Goal: Task Accomplishment & Management: Manage account settings

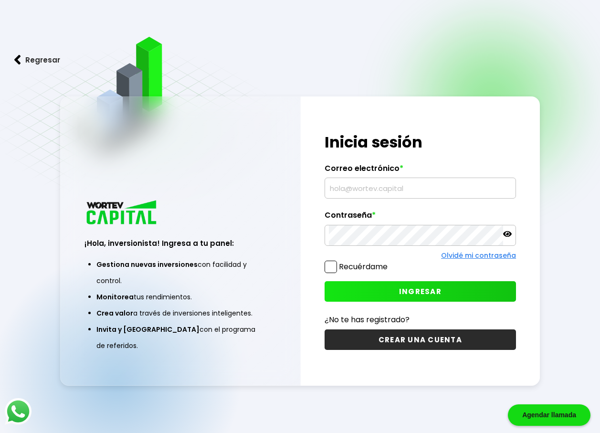
click at [369, 189] on input "text" at bounding box center [420, 188] width 183 height 20
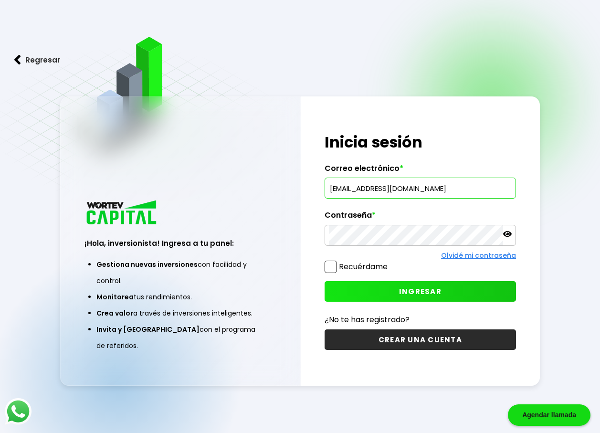
type input "[EMAIL_ADDRESS][DOMAIN_NAME]"
click at [411, 289] on span "INGRESAR" at bounding box center [420, 292] width 43 height 10
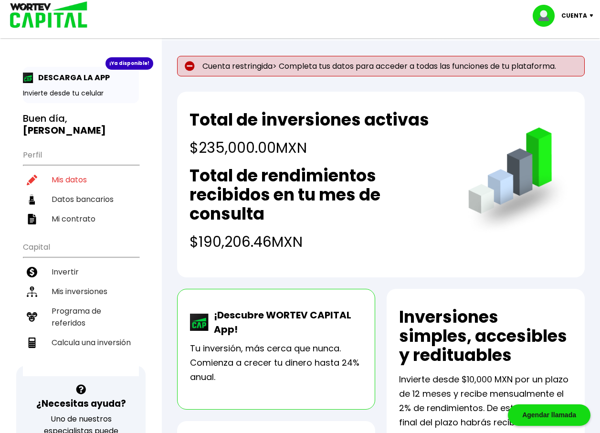
click at [586, 18] on p "Cuenta" at bounding box center [575, 16] width 26 height 14
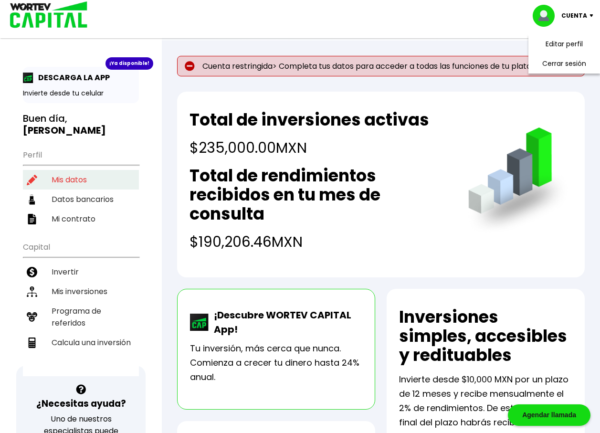
click at [75, 171] on li "Mis datos" at bounding box center [81, 180] width 116 height 20
select select "Hombre"
select select "MX"
select select "Banamex"
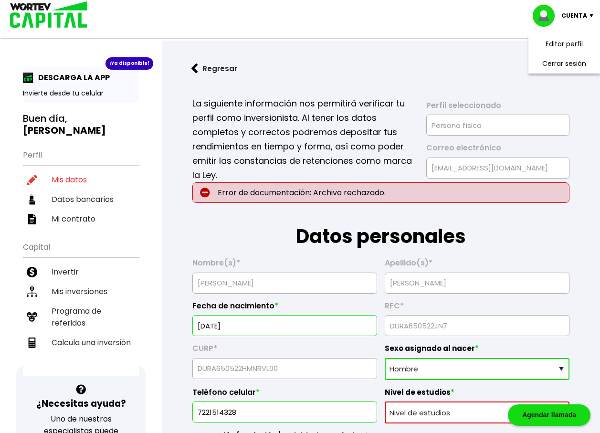
scroll to position [143, 0]
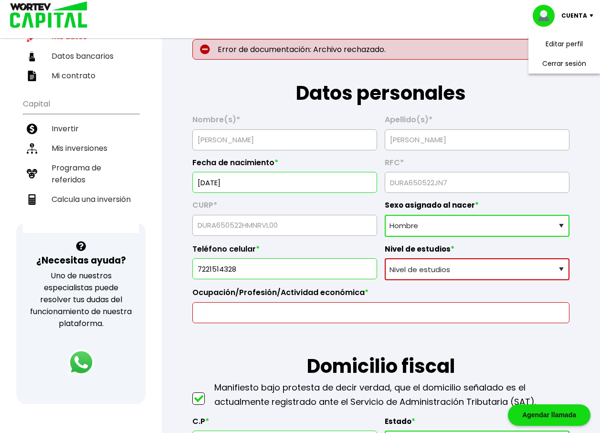
click at [562, 271] on select "Nivel de estudios Primaria Secundaria Bachillerato Licenciatura Posgrado" at bounding box center [477, 269] width 185 height 22
select select "Licenciatura"
click at [385, 258] on select "Nivel de estudios Primaria Secundaria Bachillerato Licenciatura Posgrado" at bounding box center [477, 269] width 185 height 22
click at [252, 315] on input "text" at bounding box center [381, 313] width 369 height 20
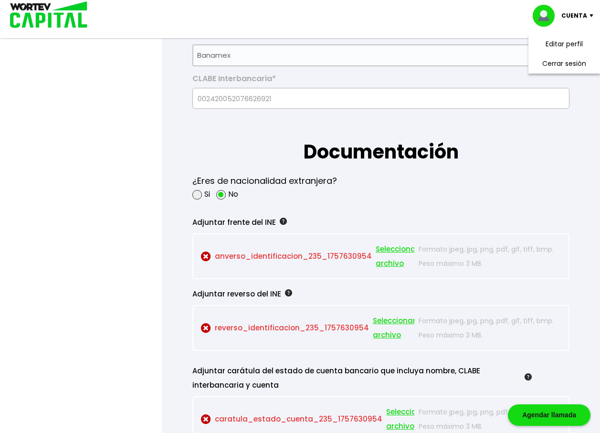
scroll to position [764, 0]
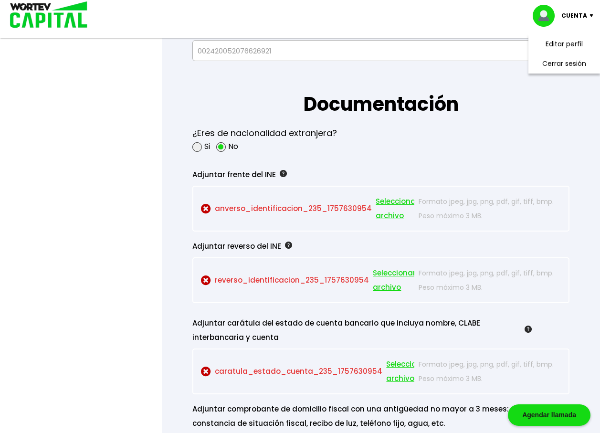
type input "comercio en alimentos preparados"
click at [389, 203] on span "Seleccionar archivo" at bounding box center [397, 208] width 43 height 29
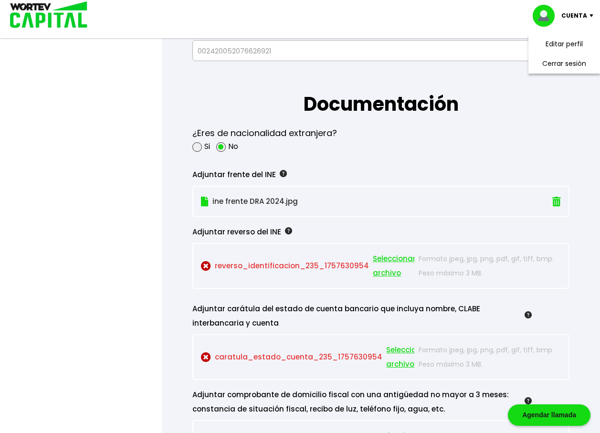
click at [385, 260] on span "Seleccionar archivo" at bounding box center [394, 266] width 43 height 29
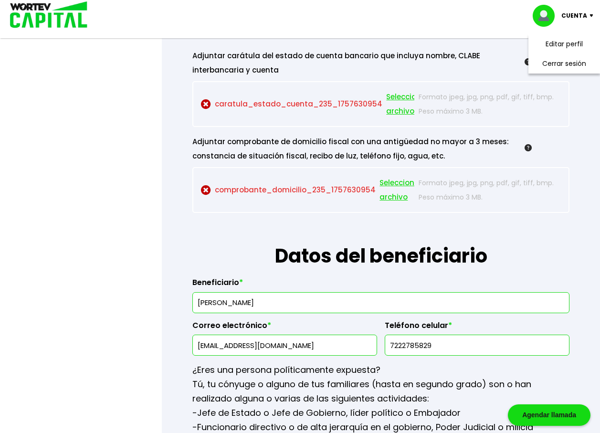
scroll to position [907, 0]
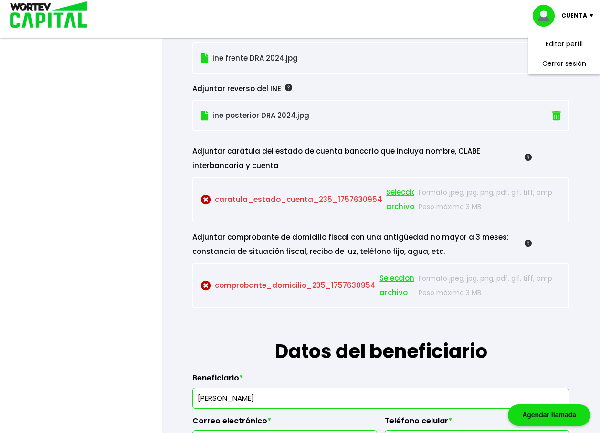
click at [140, 329] on div at bounding box center [300, 216] width 600 height 433
click at [500, 77] on div "Adjuntar reverso del INE ine posterior DRA 2024.jpg" at bounding box center [380, 102] width 377 height 57
click at [498, 60] on p "ine frente DRA 2024.jpg" at bounding box center [352, 58] width 302 height 14
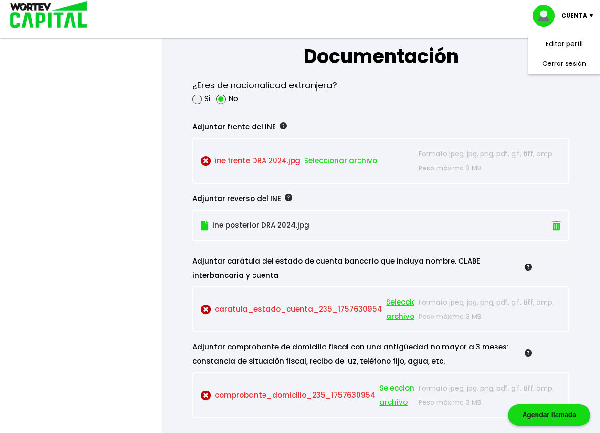
scroll to position [764, 0]
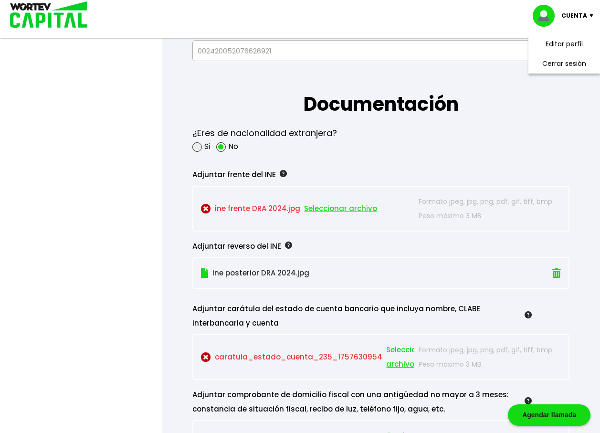
click at [339, 211] on span "Seleccionar archivo" at bounding box center [340, 209] width 73 height 14
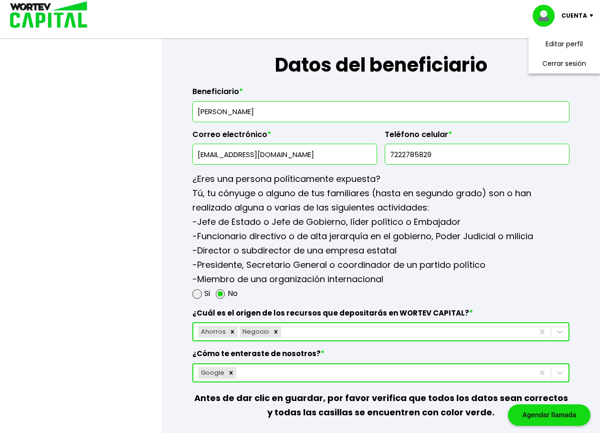
scroll to position [1337, 0]
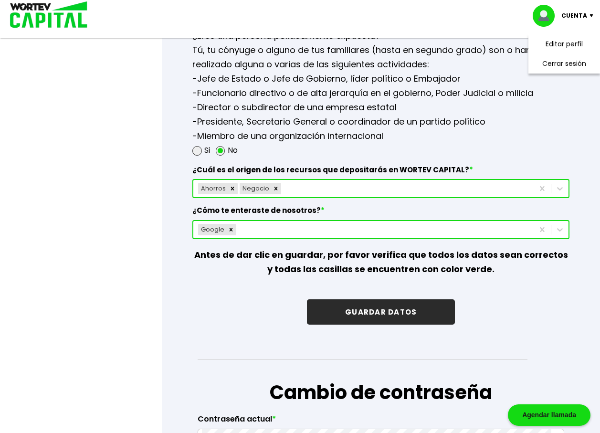
click at [383, 312] on button "GUARDAR DATOS" at bounding box center [381, 311] width 148 height 25
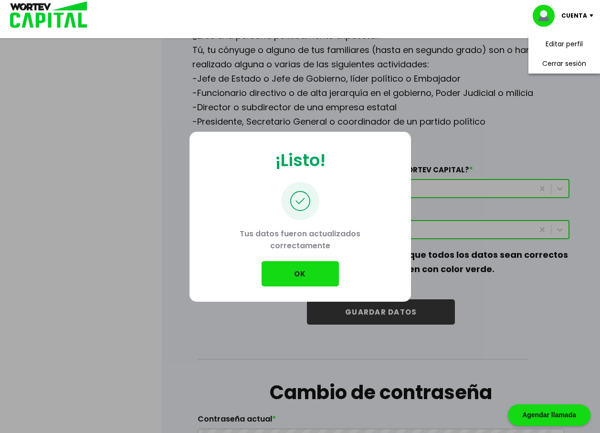
click at [297, 273] on button "OK" at bounding box center [300, 273] width 77 height 25
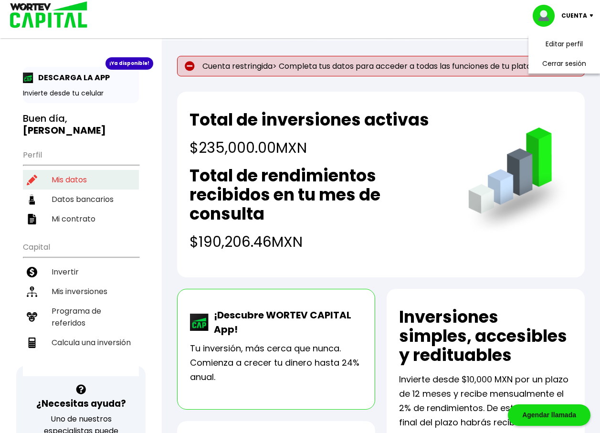
click at [77, 170] on li "Mis datos" at bounding box center [81, 180] width 116 height 20
select select "Hombre"
select select "Licenciatura"
select select "MX"
select select "Banamex"
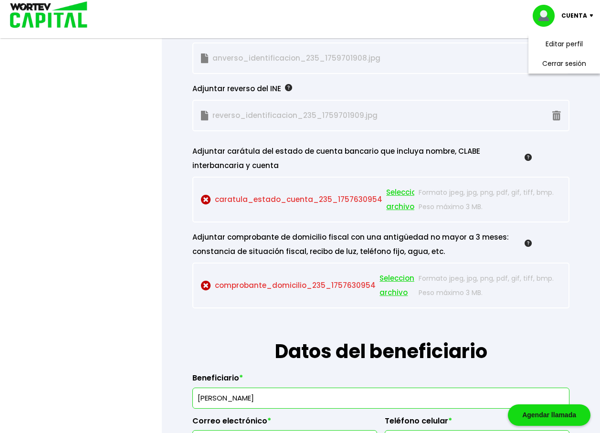
scroll to position [955, 0]
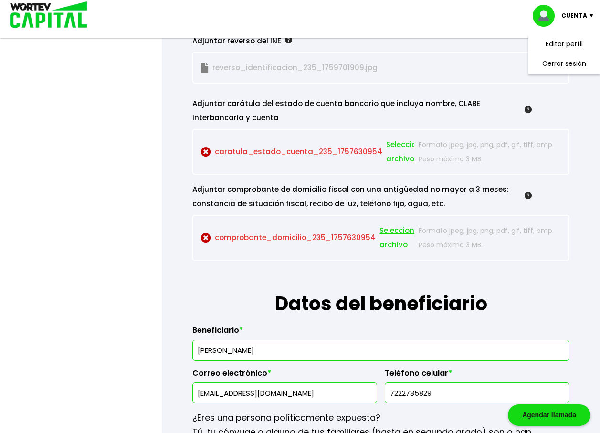
click at [389, 233] on span "Seleccionar archivo" at bounding box center [401, 238] width 43 height 29
click at [566, 64] on li "Cerrar sesión" at bounding box center [564, 64] width 76 height 20
